Goal: Information Seeking & Learning: Find specific fact

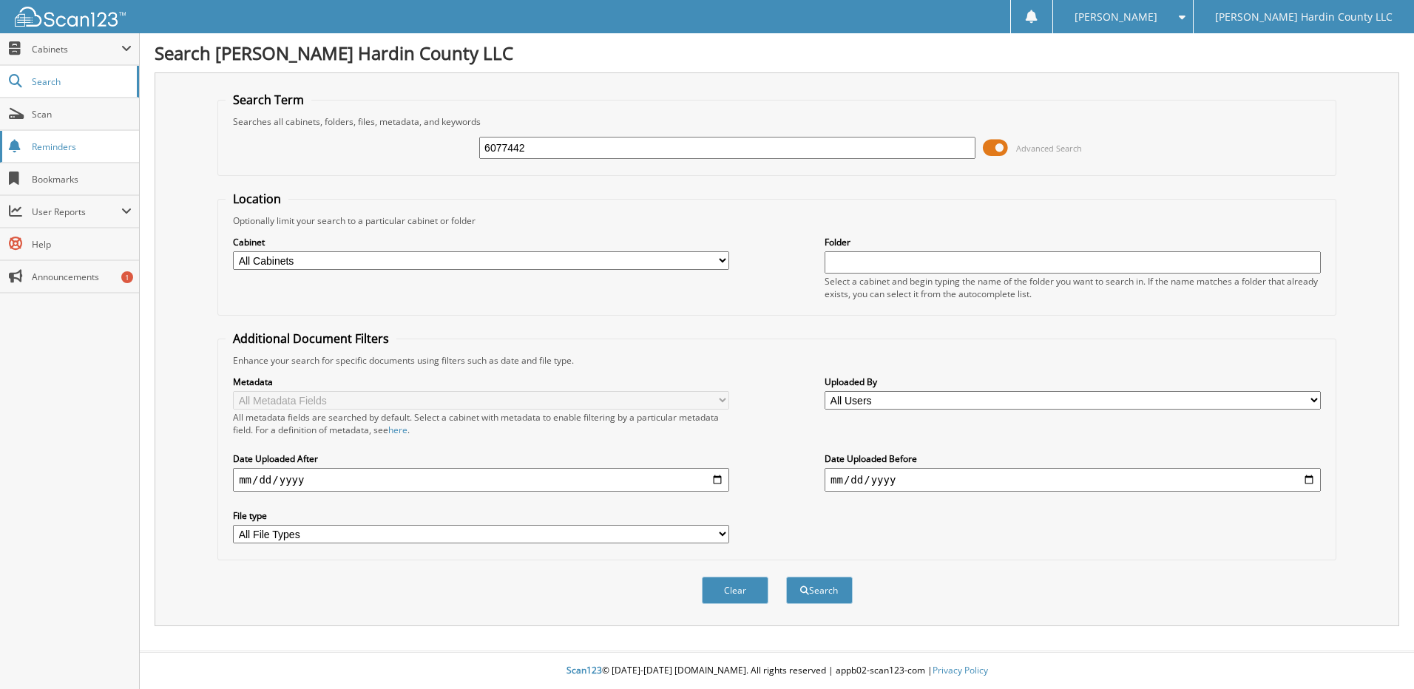
type input "6077442"
click at [786, 577] on button "Search" at bounding box center [819, 590] width 67 height 27
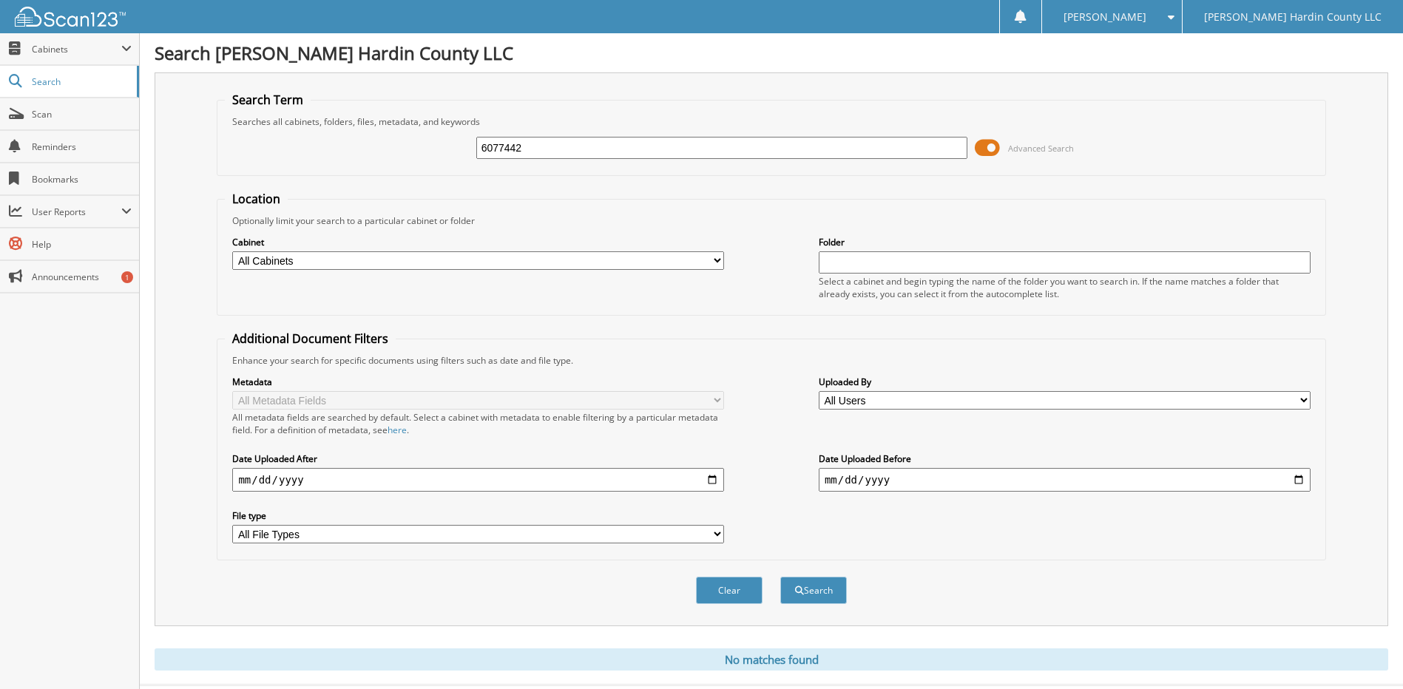
click at [982, 145] on span at bounding box center [987, 148] width 25 height 22
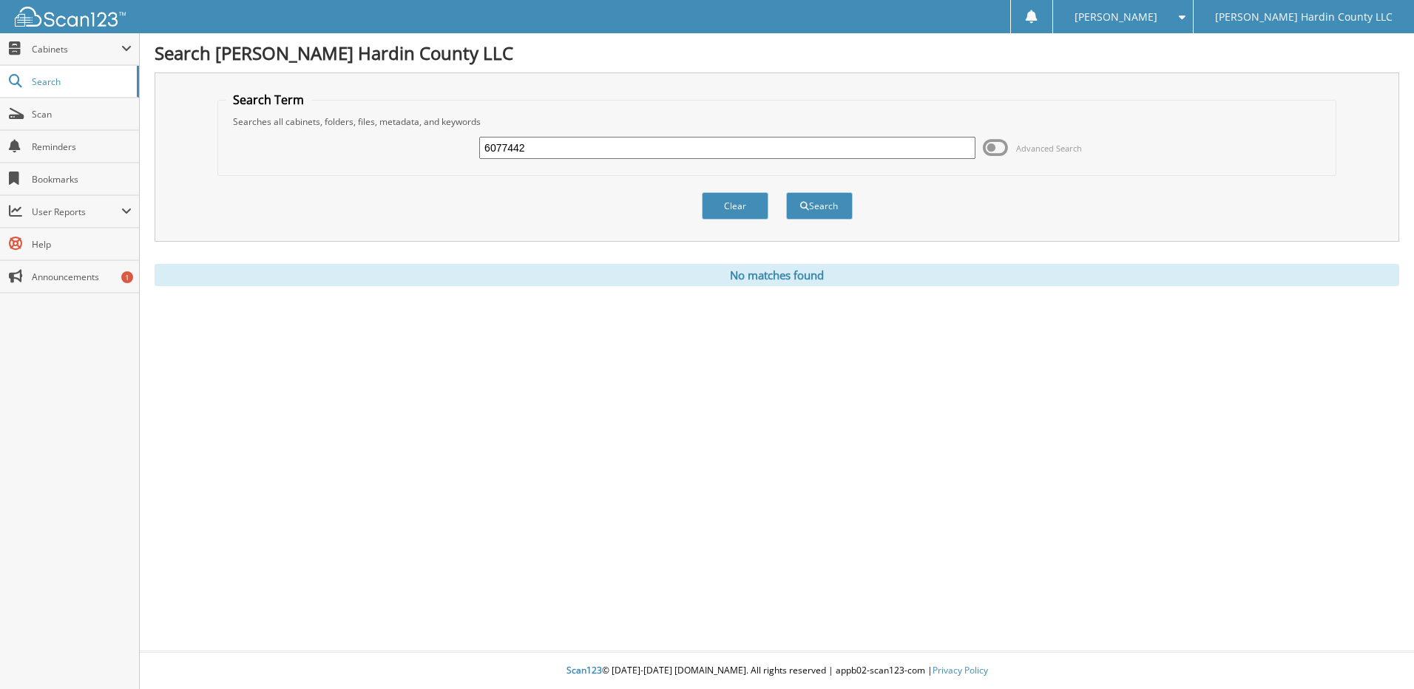
click at [615, 158] on input "6077442" at bounding box center [727, 148] width 496 height 22
type input "6076681"
click at [786, 192] on button "Search" at bounding box center [819, 205] width 67 height 27
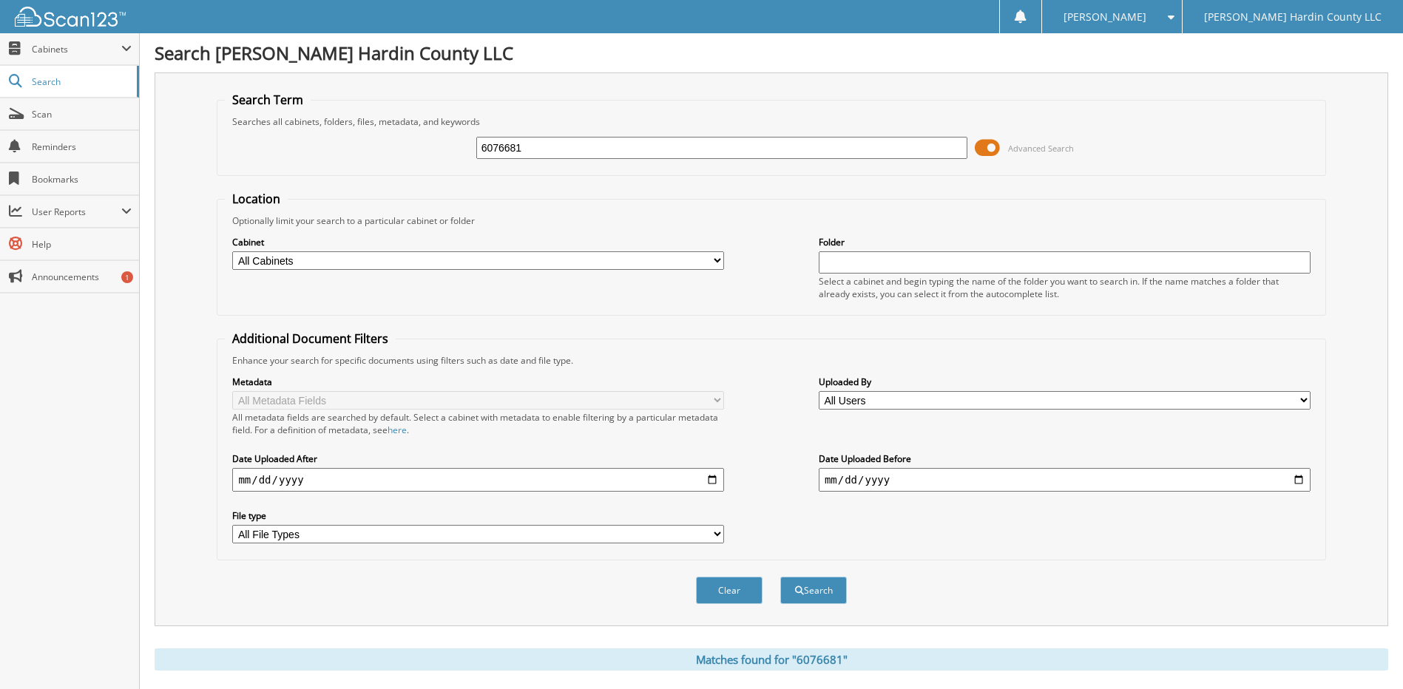
click at [979, 145] on span at bounding box center [987, 148] width 25 height 22
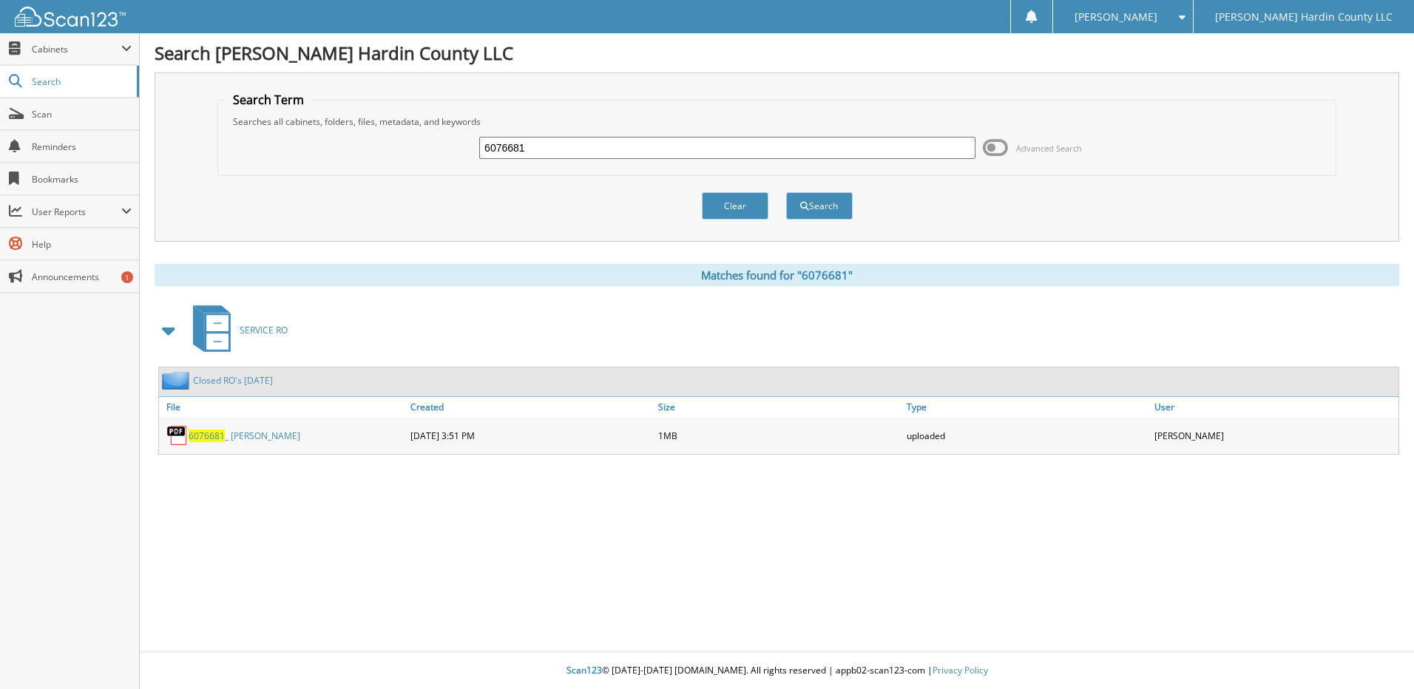
click at [598, 149] on input "6076681" at bounding box center [727, 148] width 496 height 22
type input "6077471"
click at [786, 192] on button "Search" at bounding box center [819, 205] width 67 height 27
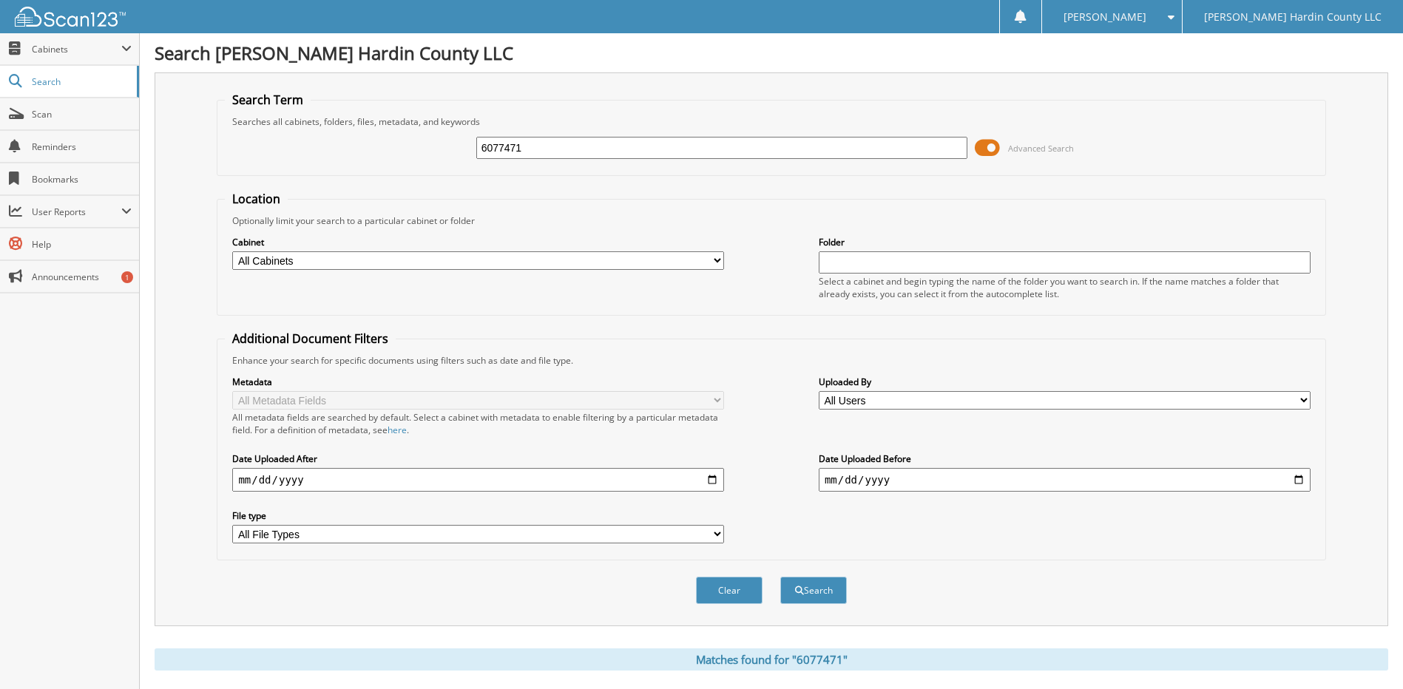
click at [986, 148] on span at bounding box center [987, 148] width 25 height 22
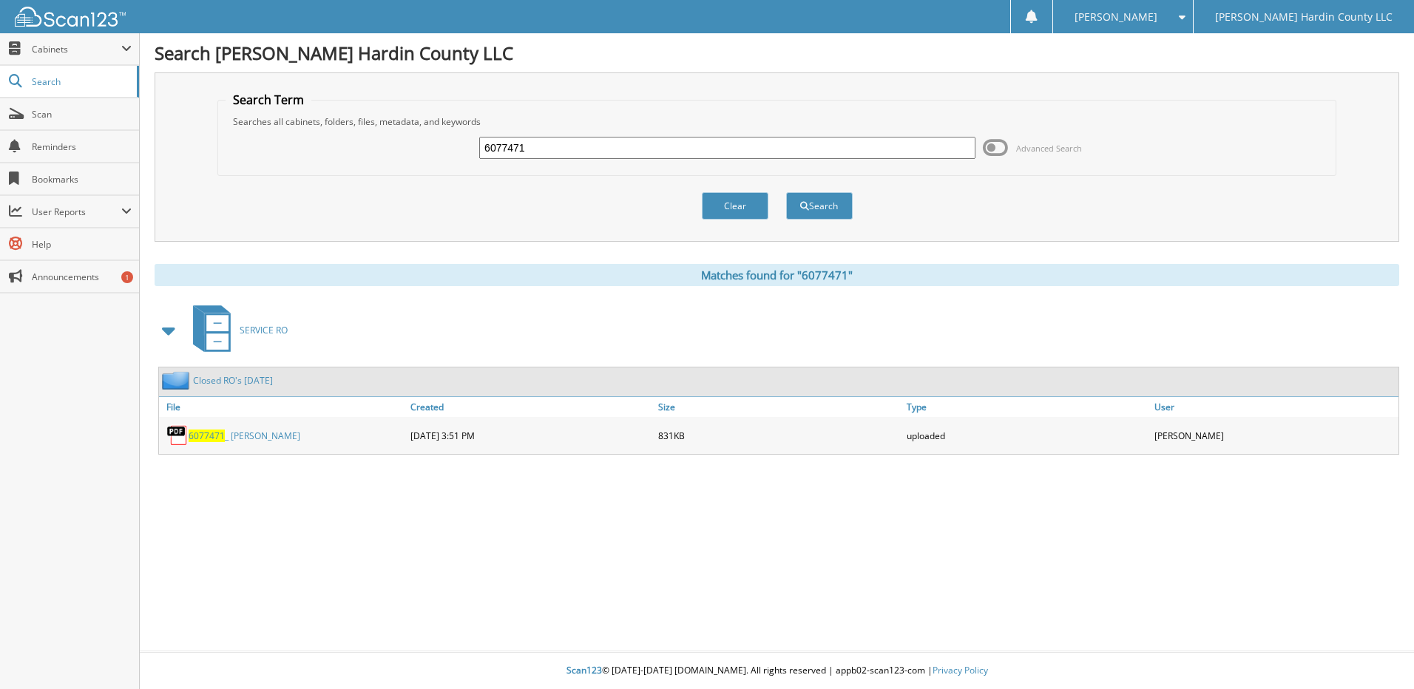
click at [554, 146] on input "6077471" at bounding box center [727, 148] width 496 height 22
type input "6076903"
click at [786, 192] on button "Search" at bounding box center [819, 205] width 67 height 27
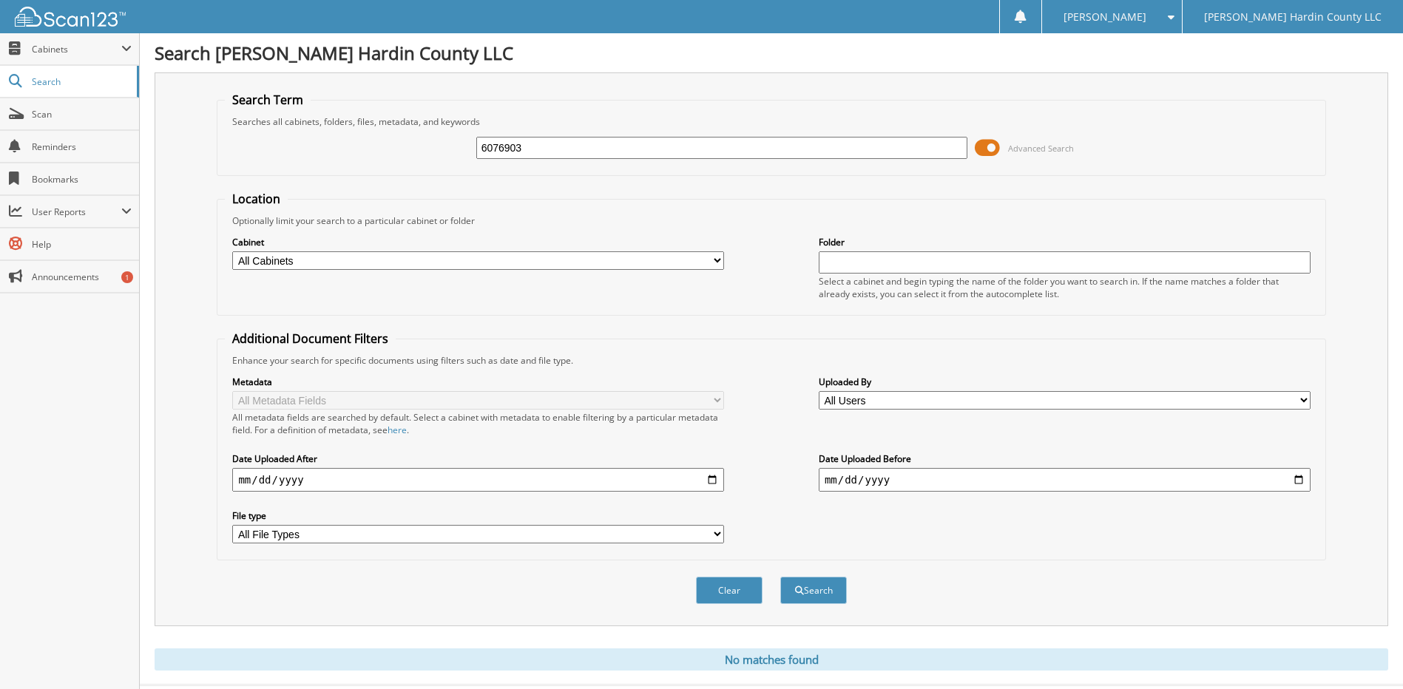
click at [988, 146] on span at bounding box center [987, 148] width 25 height 22
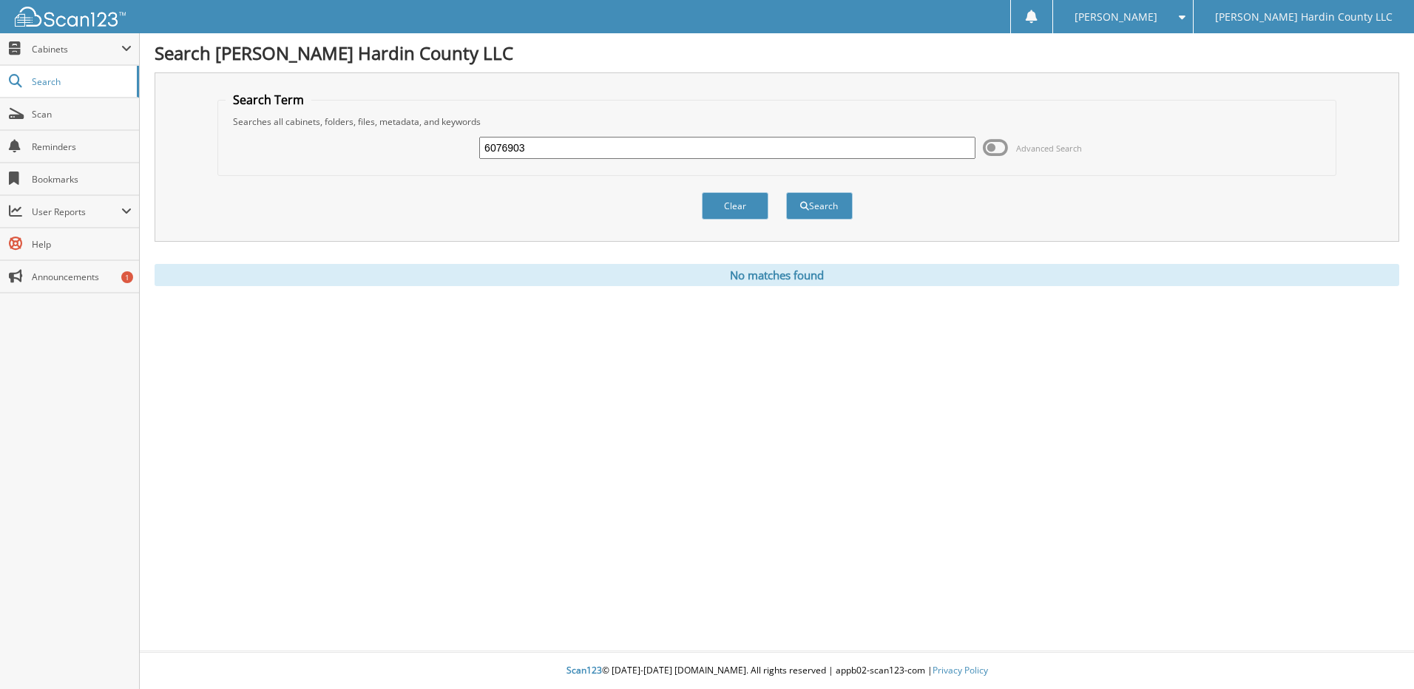
click at [588, 149] on input "6076903" at bounding box center [727, 148] width 496 height 22
type input "6077478"
click at [786, 192] on button "Search" at bounding box center [819, 205] width 67 height 27
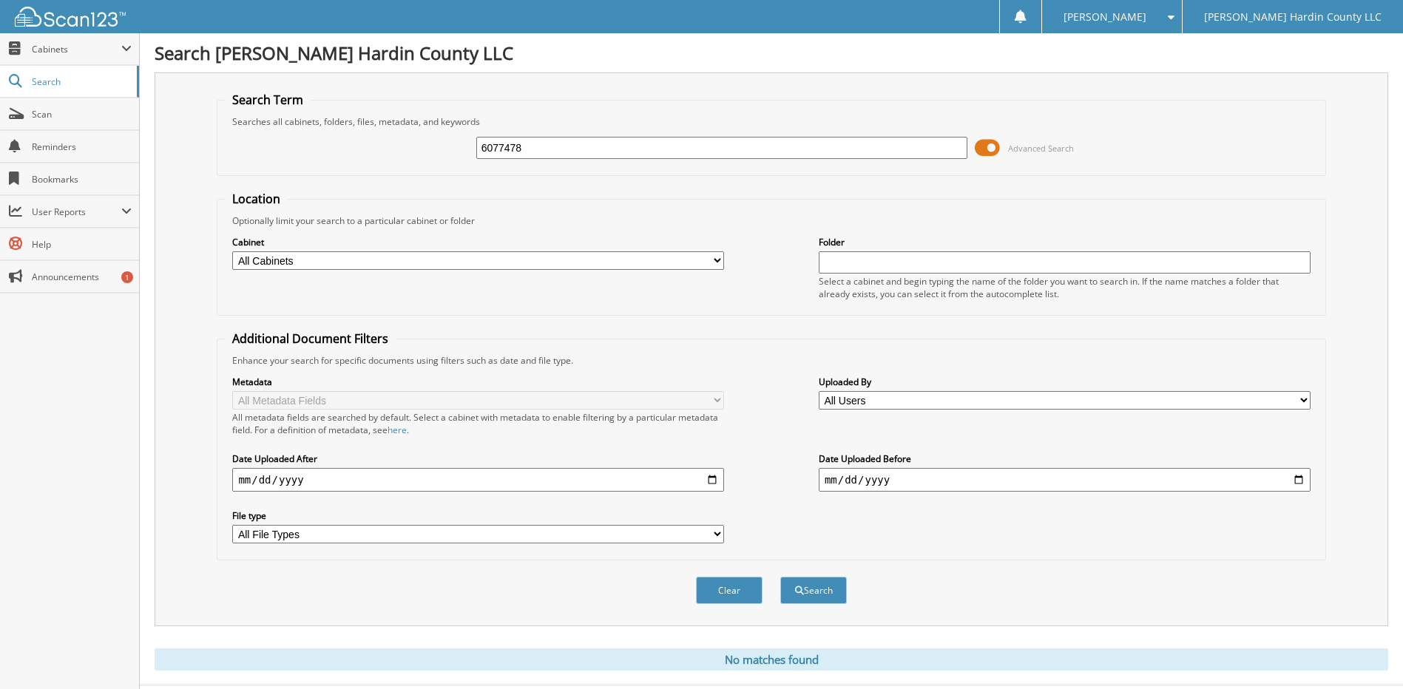
click at [982, 148] on span at bounding box center [987, 148] width 25 height 22
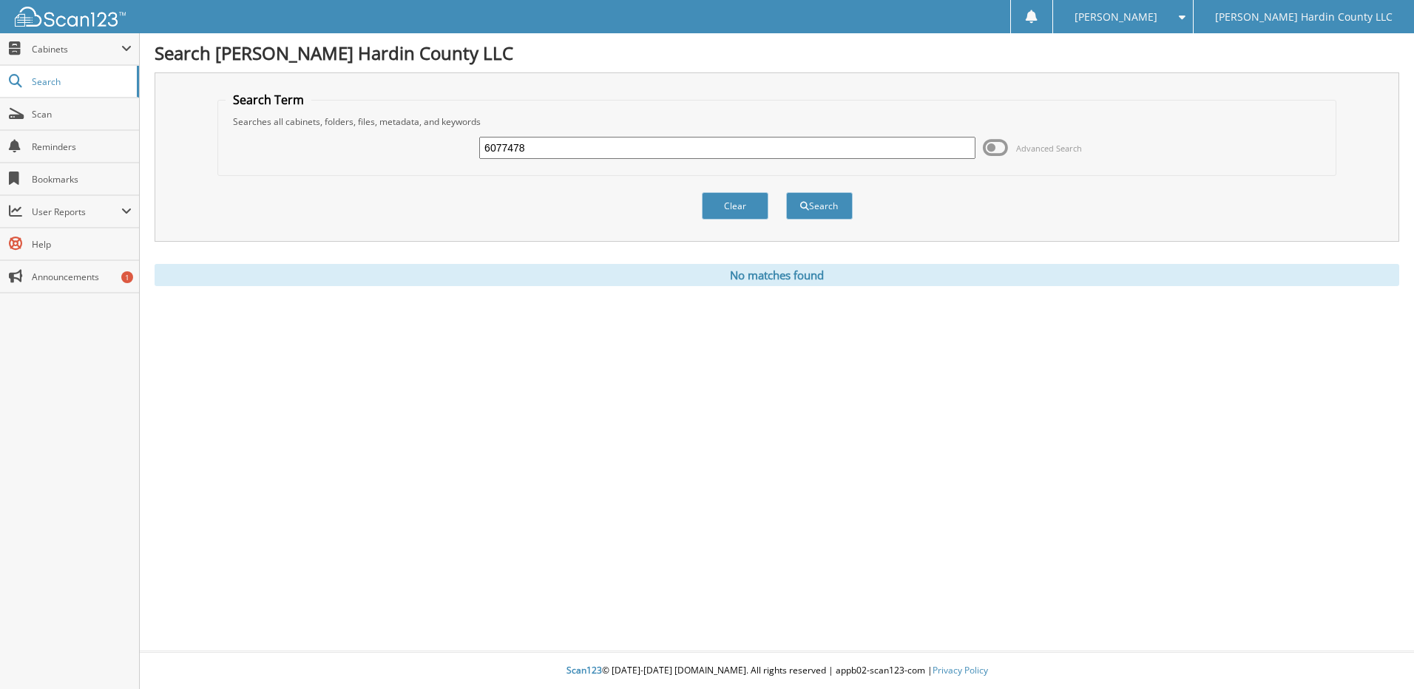
click at [601, 146] on input "6077478" at bounding box center [727, 148] width 496 height 22
type input "6"
